Goal: Find specific page/section: Find specific page/section

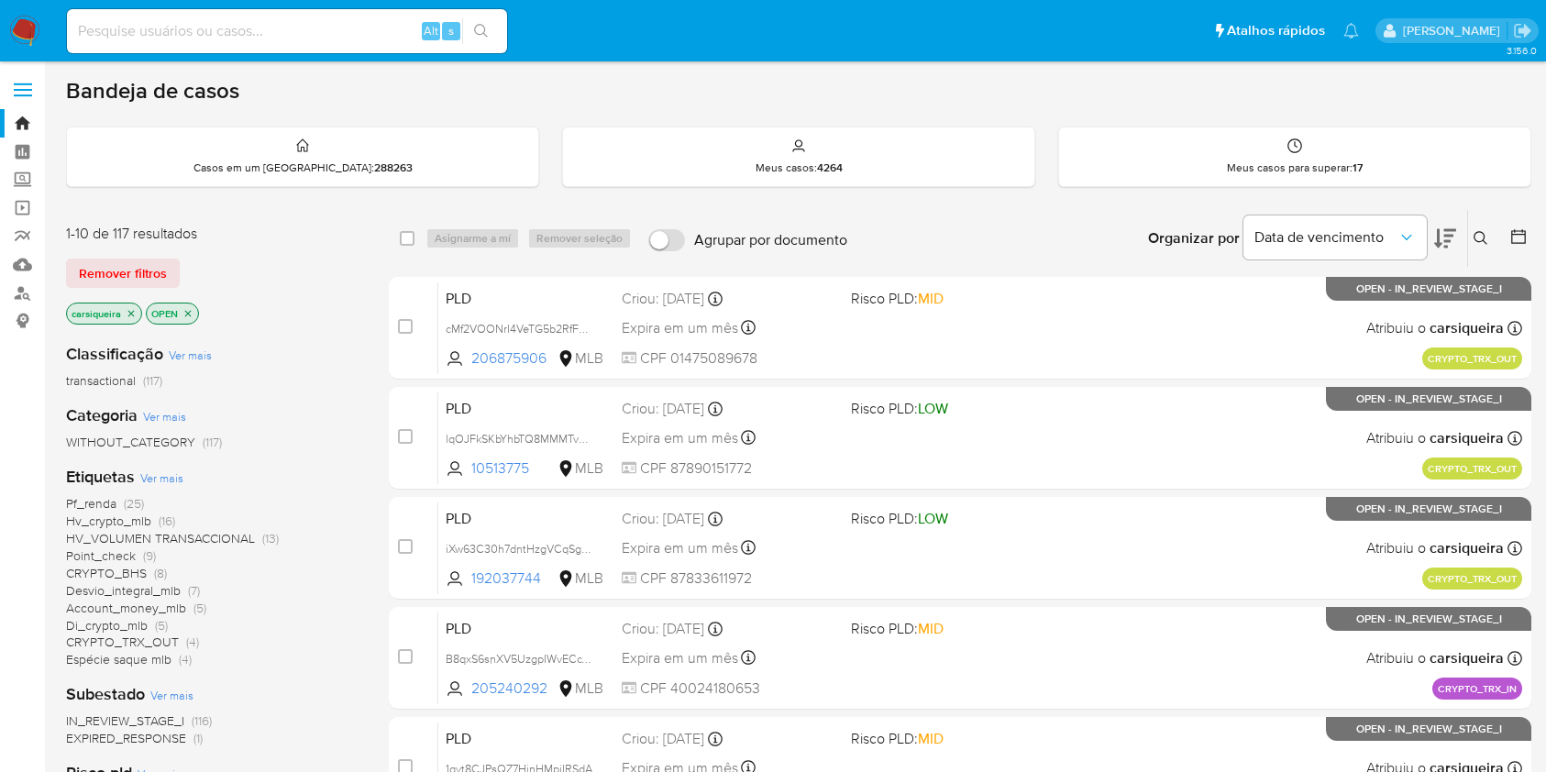
scroll to position [261, 0]
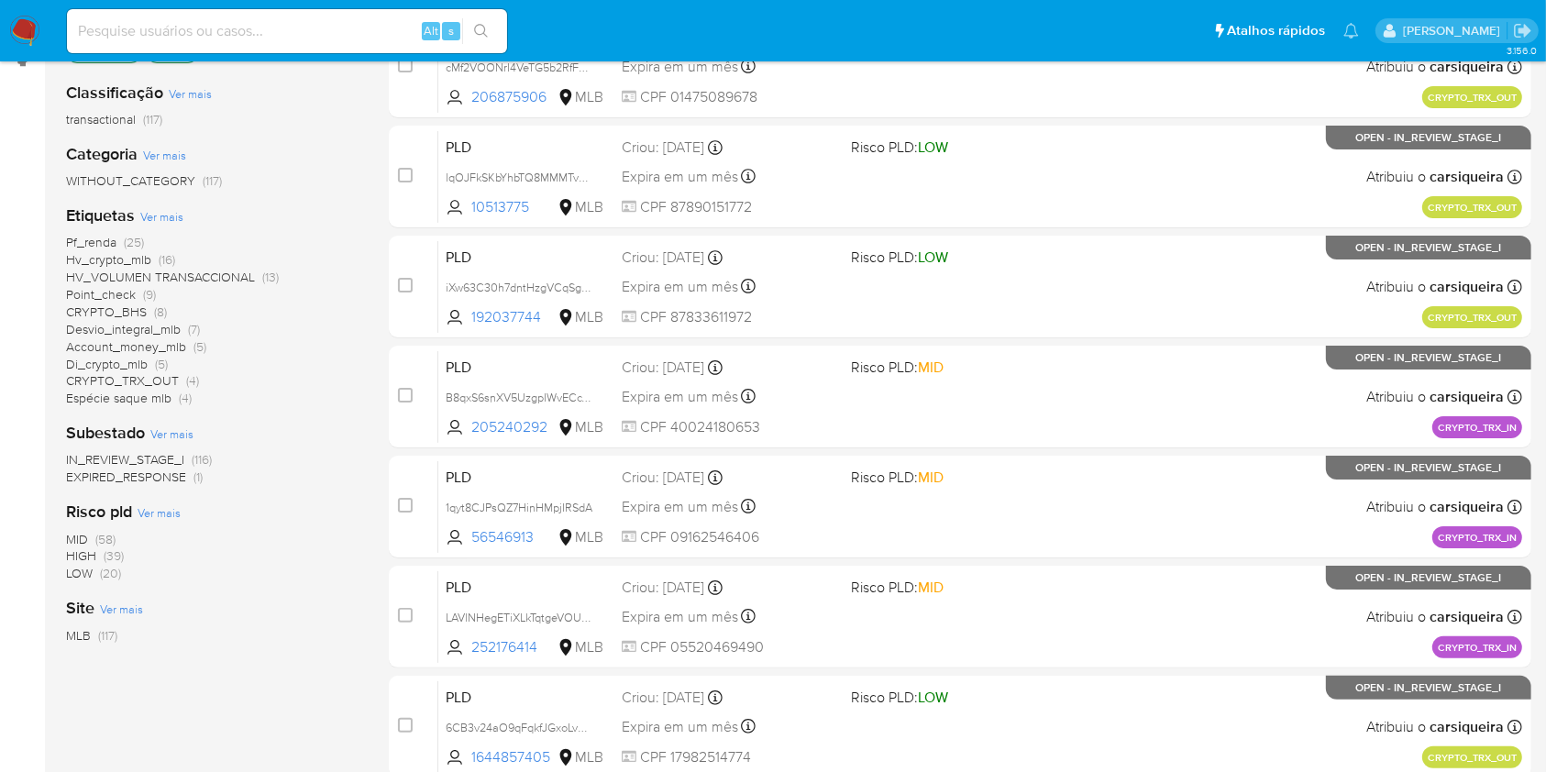
click at [23, 20] on img at bounding box center [24, 31] width 31 height 31
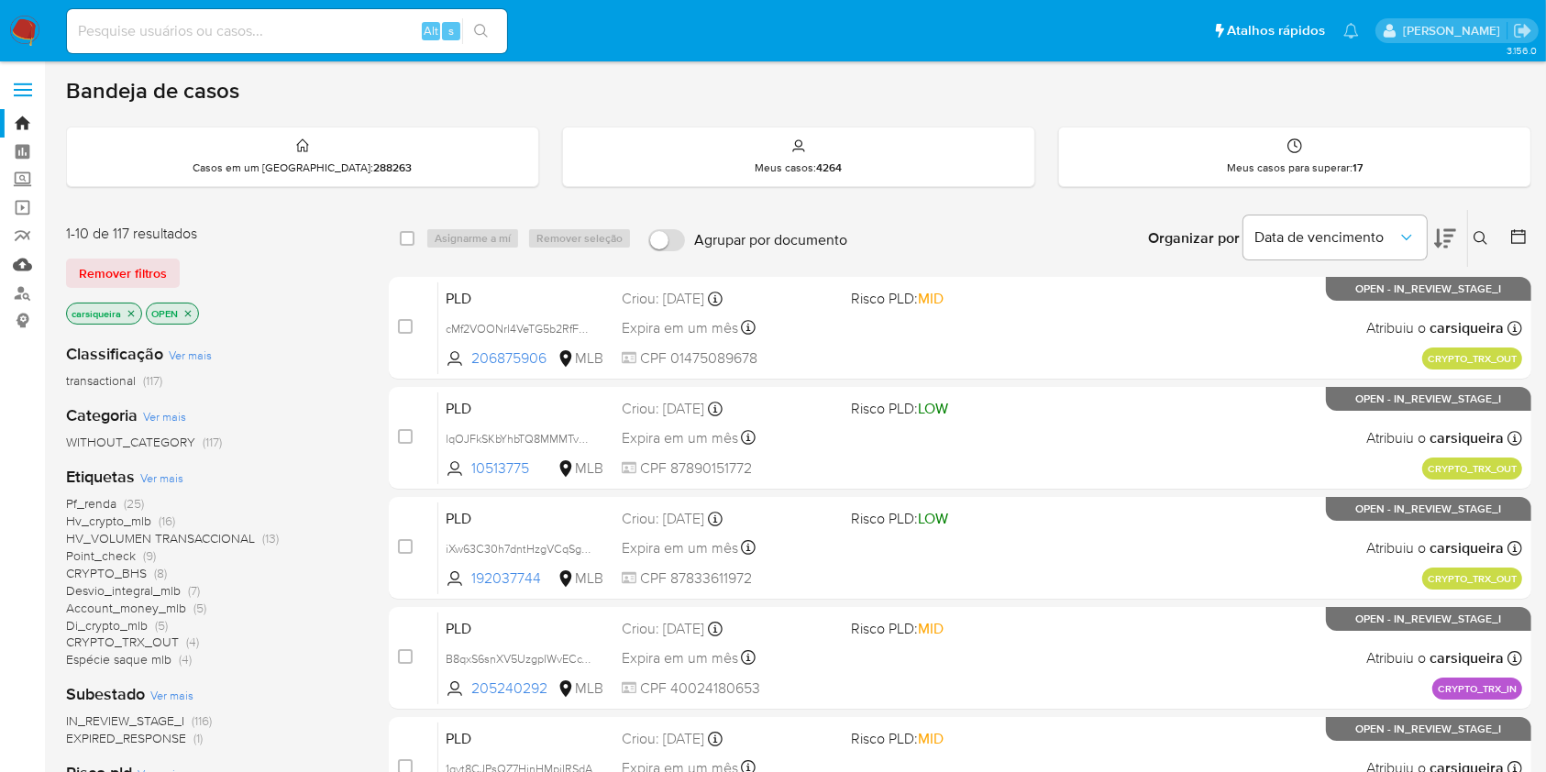
click at [23, 260] on link "Mulan" at bounding box center [109, 264] width 218 height 28
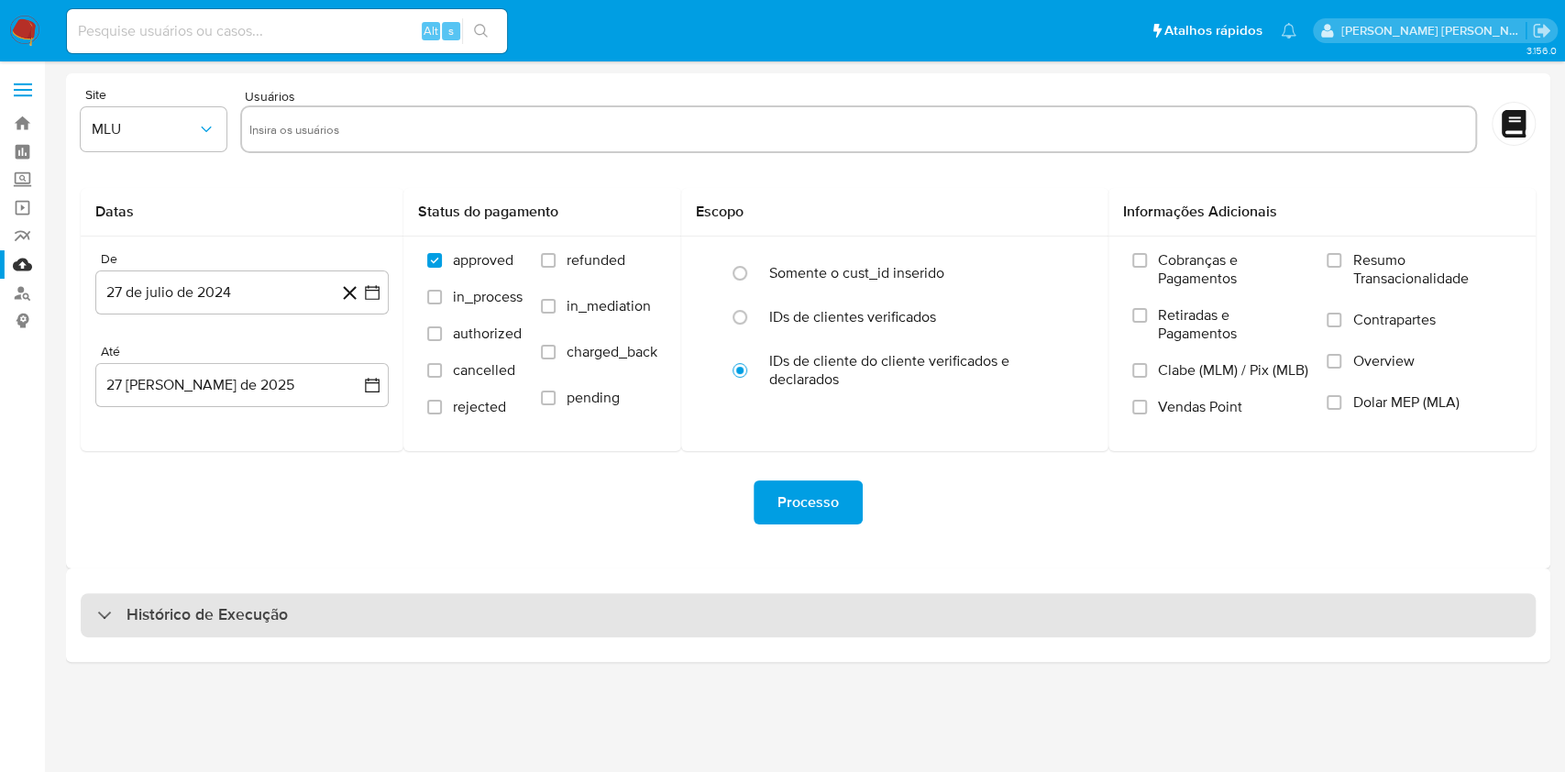
click at [289, 593] on div "Histórico de Execução" at bounding box center [808, 615] width 1455 height 44
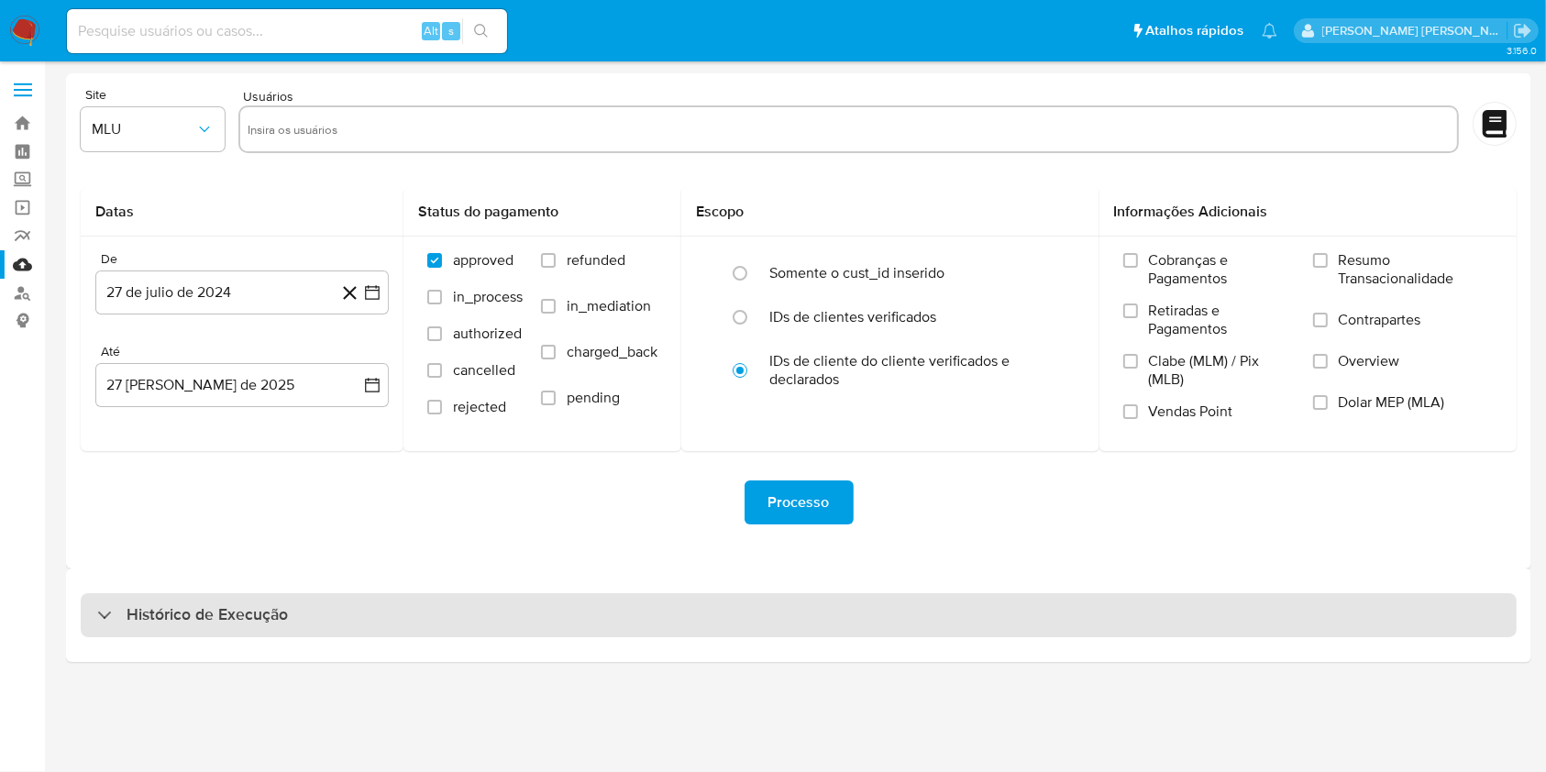
select select "10"
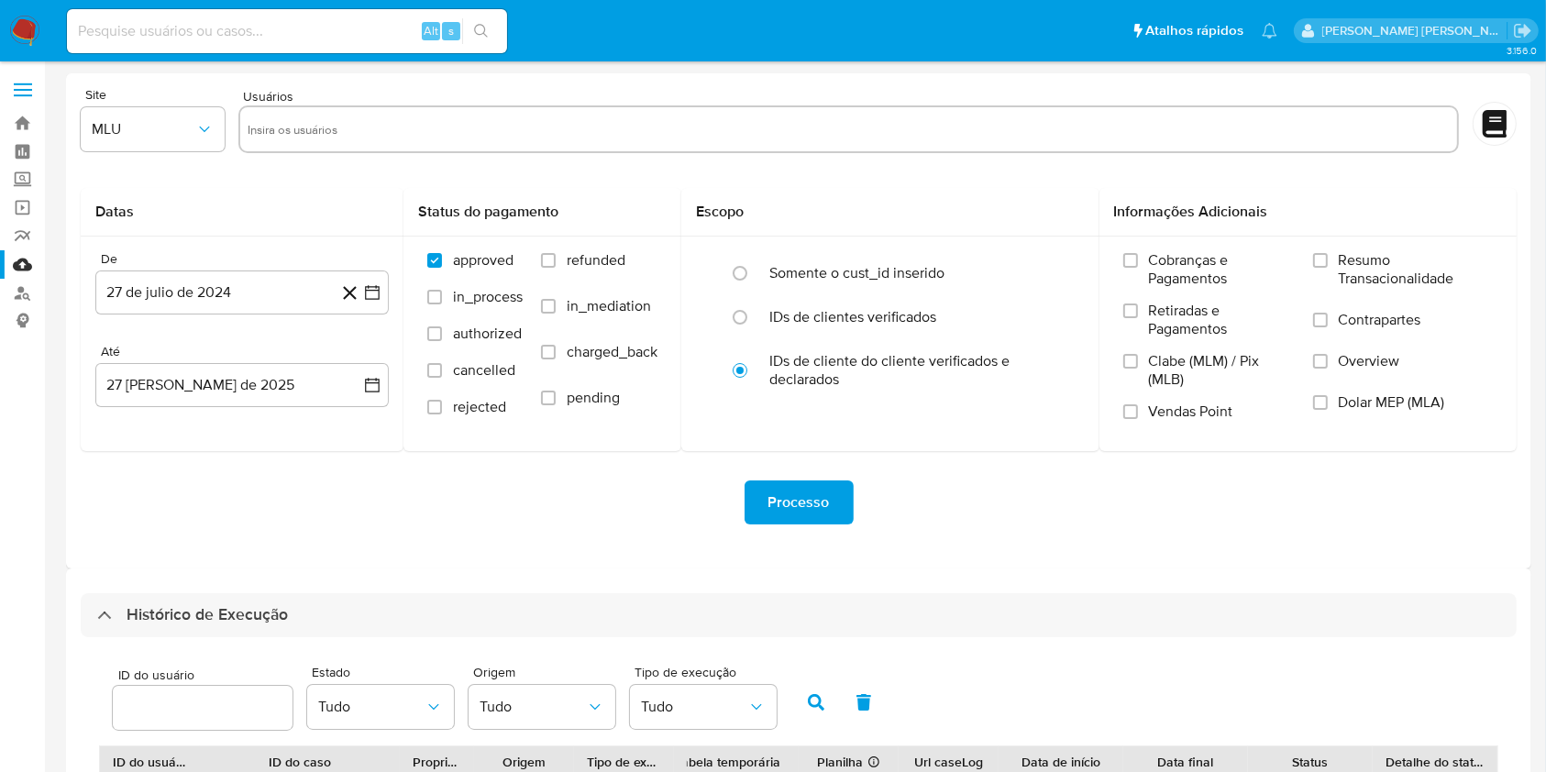
click at [35, 542] on aside "Bandeja Painel Screening Pesquisa em Listas Watchlist Ferramentas Operações em …" at bounding box center [22, 683] width 45 height 1367
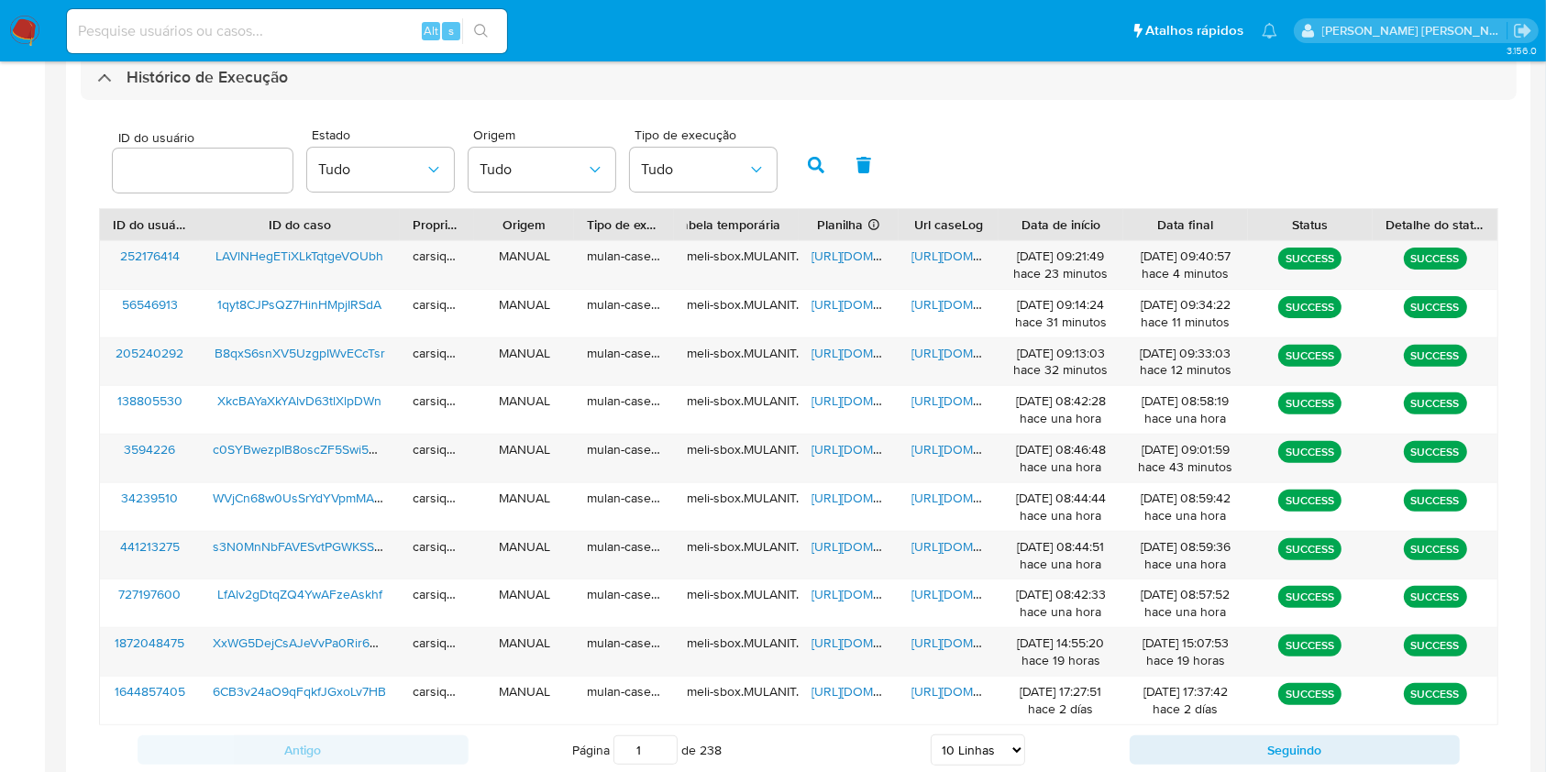
scroll to position [587, 0]
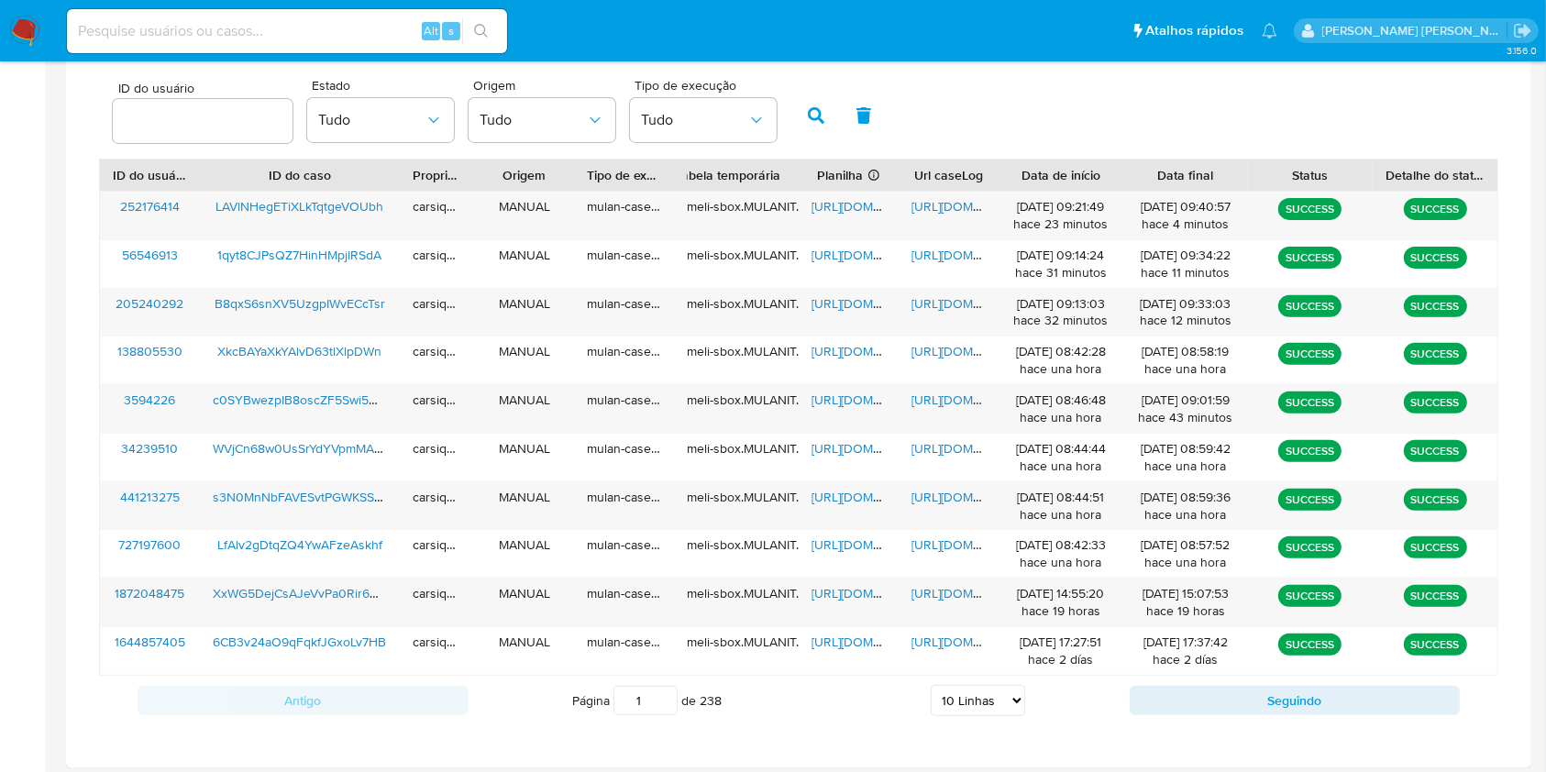
click at [37, 39] on img at bounding box center [24, 31] width 31 height 31
